Goal: Communication & Community: Answer question/provide support

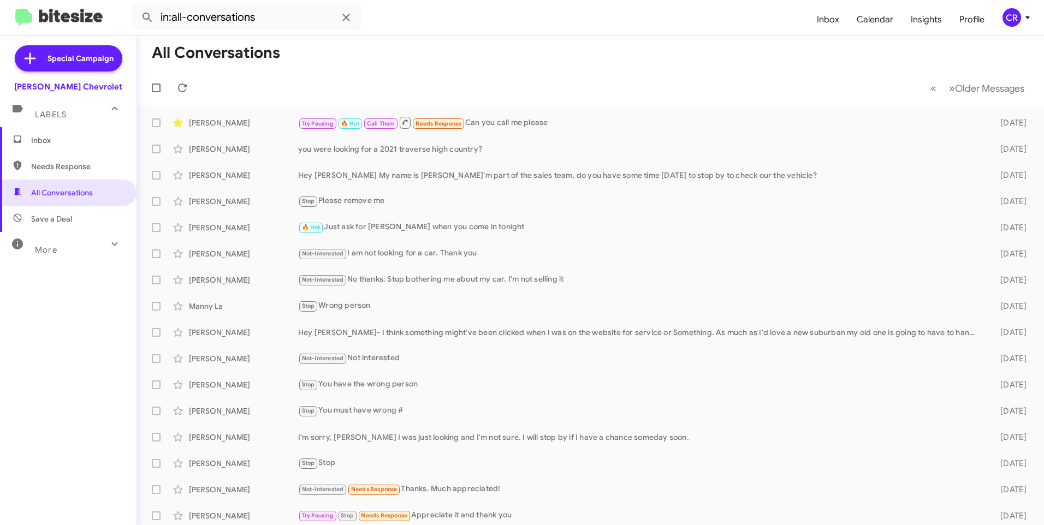
click at [71, 164] on span "Needs Response" at bounding box center [77, 166] width 93 height 11
type input "in:needs-response"
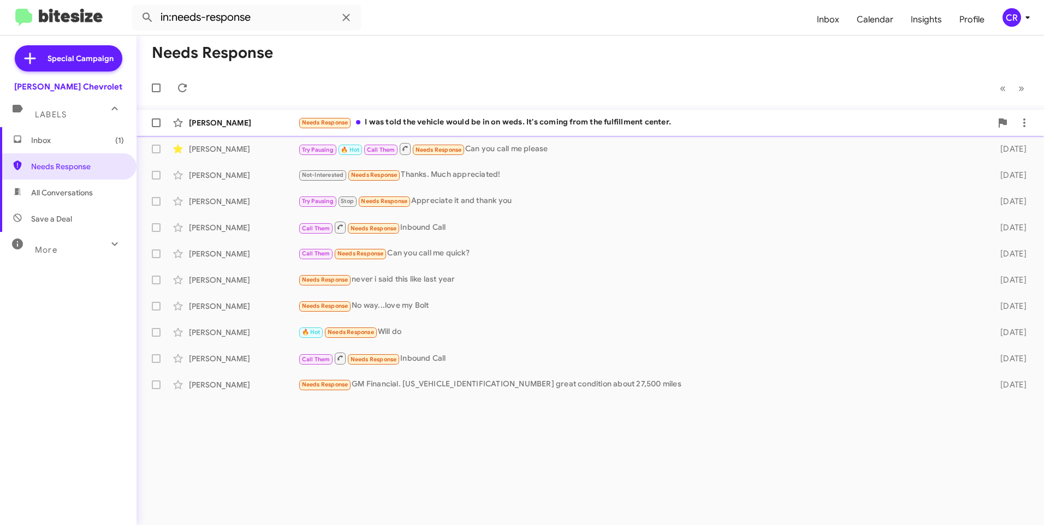
click at [450, 123] on div "Needs Response I was told the vehicle would be in on weds. It's coming from the…" at bounding box center [645, 122] width 694 height 13
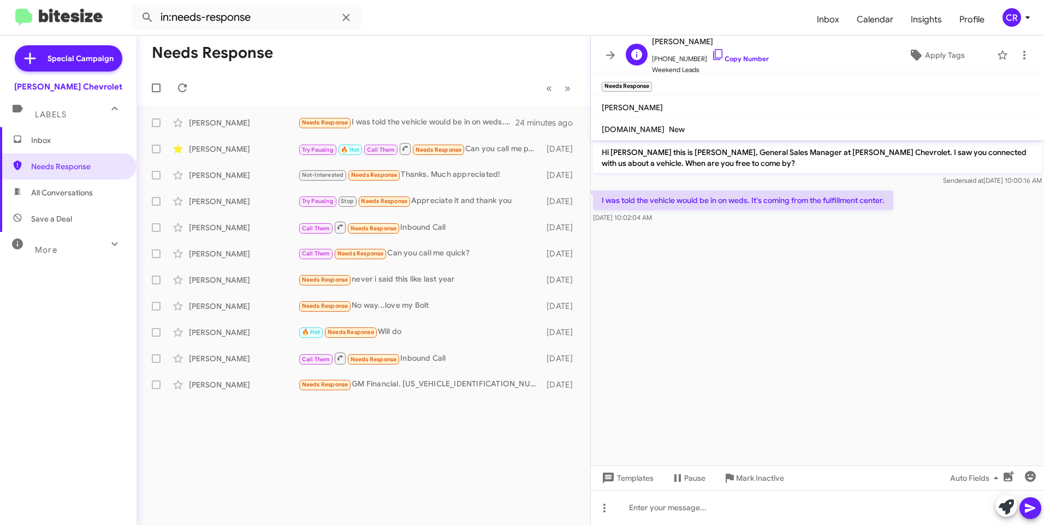
click at [741, 54] on span "[PHONE_NUMBER] Copy Number" at bounding box center [710, 56] width 117 height 16
click at [738, 56] on link "Copy Number" at bounding box center [740, 59] width 57 height 8
